Goal: Navigation & Orientation: Find specific page/section

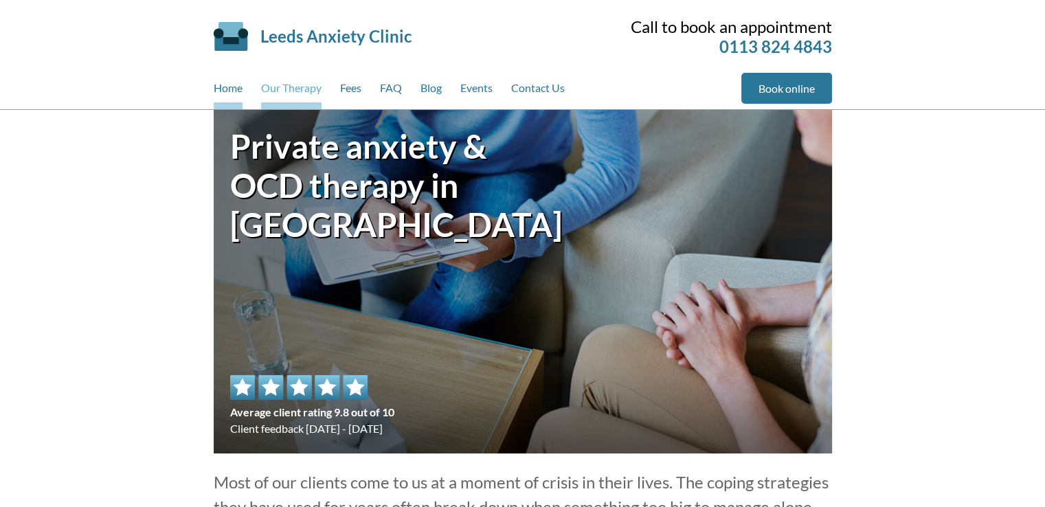
click at [273, 104] on link "Our Therapy" at bounding box center [291, 91] width 60 height 36
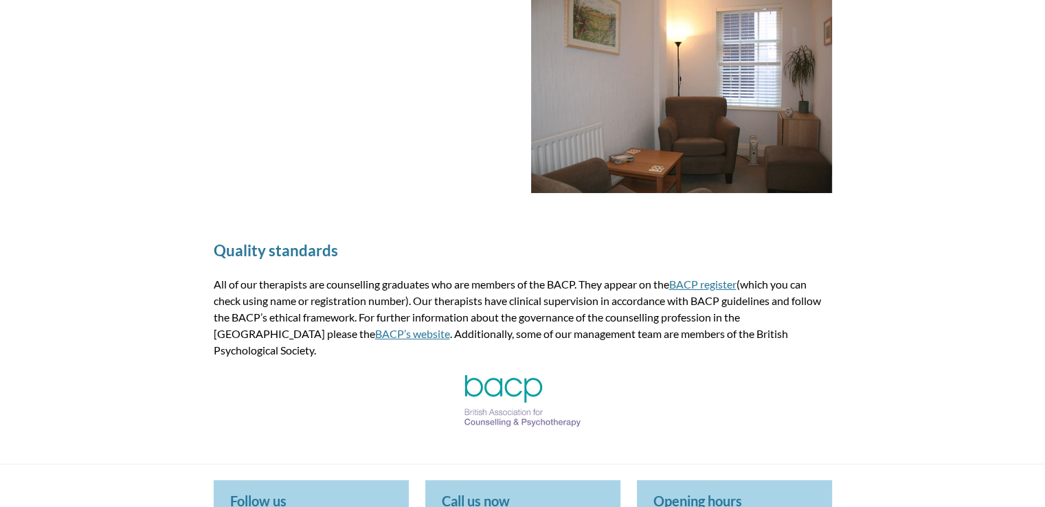
scroll to position [1962, 0]
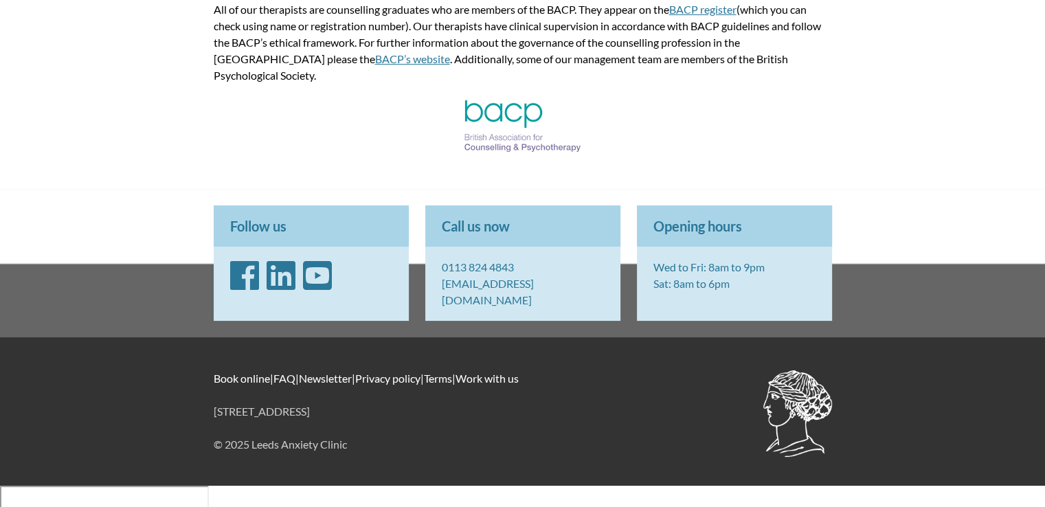
click at [239, 292] on icon "Facebook" at bounding box center [244, 275] width 29 height 33
click at [278, 292] on icon "LinkedIn" at bounding box center [281, 275] width 29 height 33
click at [317, 292] on icon "YouTube" at bounding box center [317, 275] width 29 height 33
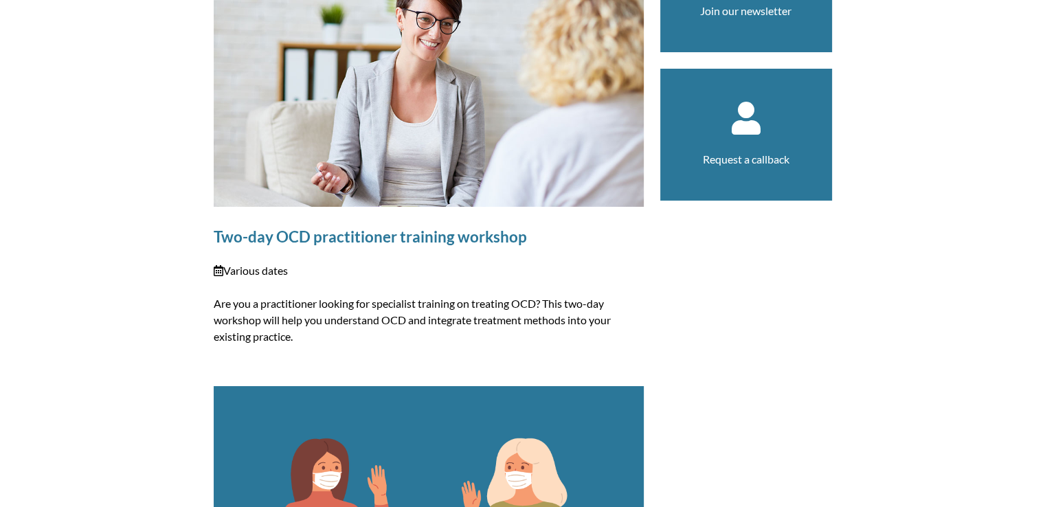
scroll to position [1681, 0]
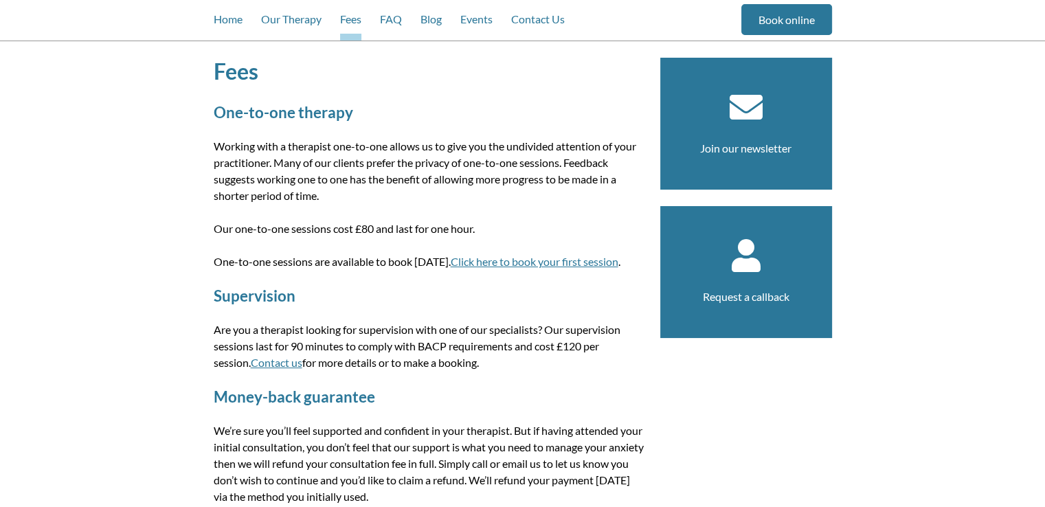
scroll to position [412, 0]
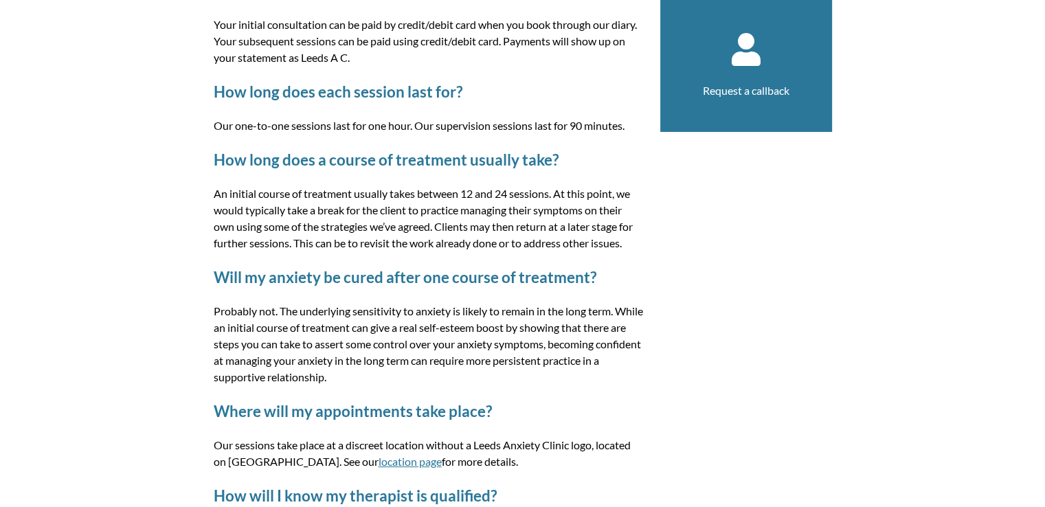
scroll to position [2303, 0]
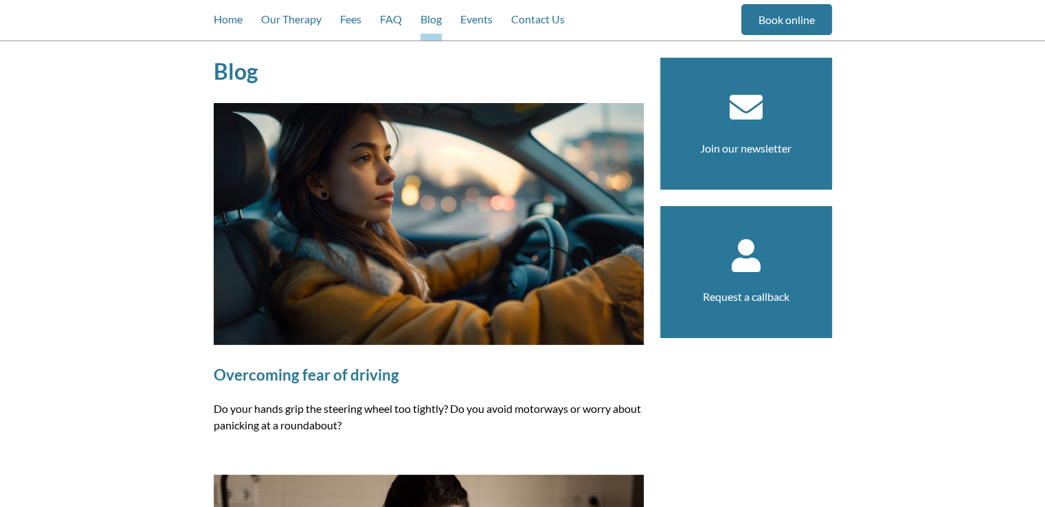
scroll to position [3940, 0]
